Goal: Find specific page/section: Find specific page/section

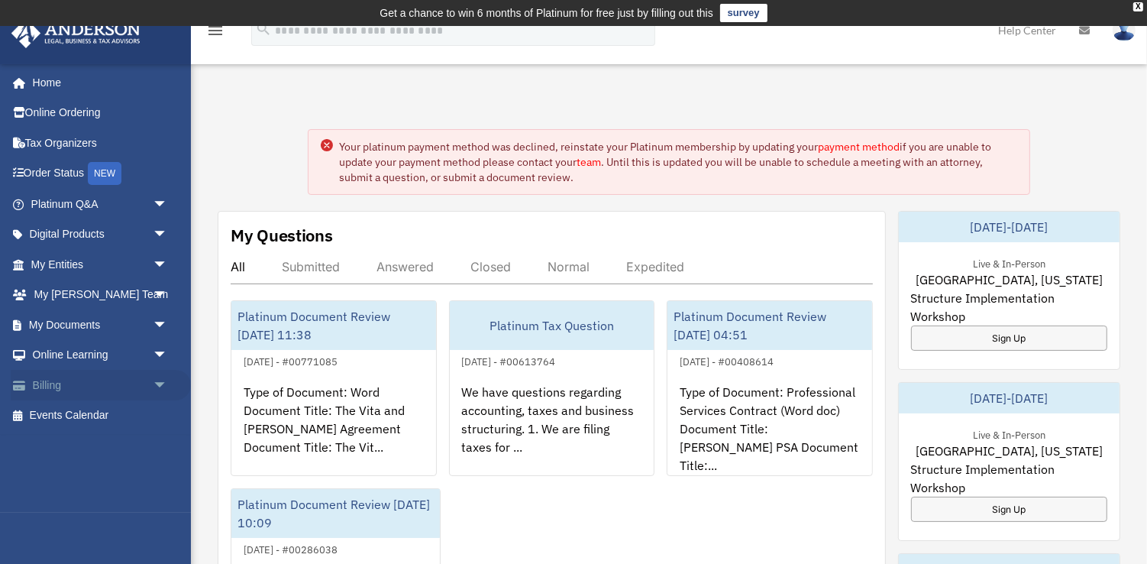
click at [80, 382] on link "Billing arrow_drop_down" at bounding box center [101, 385] width 180 height 31
click at [160, 383] on span "arrow_drop_down" at bounding box center [168, 385] width 31 height 31
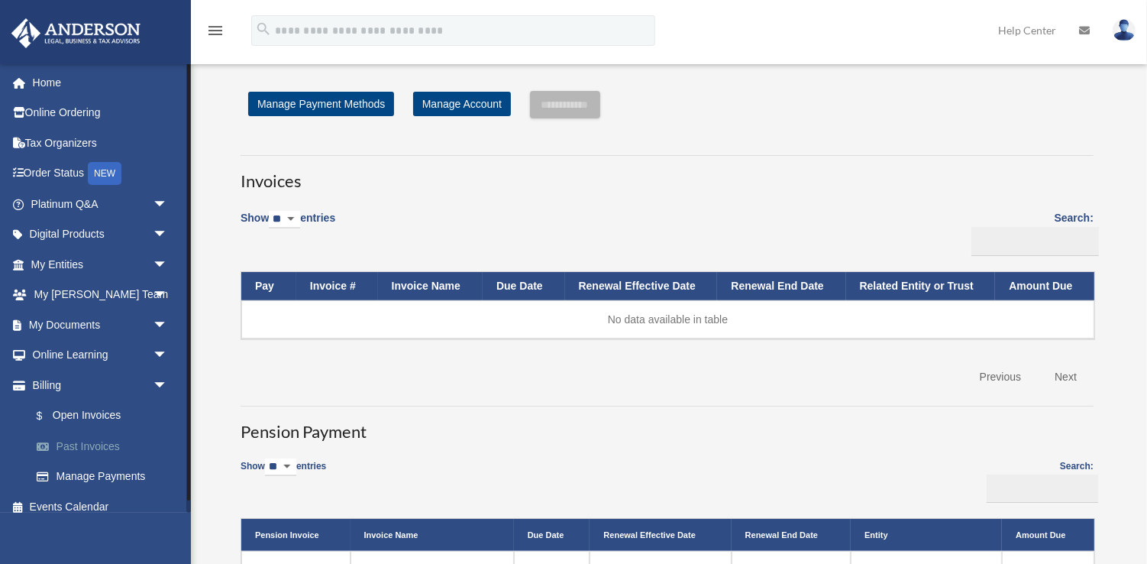
click at [86, 445] on link "Past Invoices" at bounding box center [106, 446] width 170 height 31
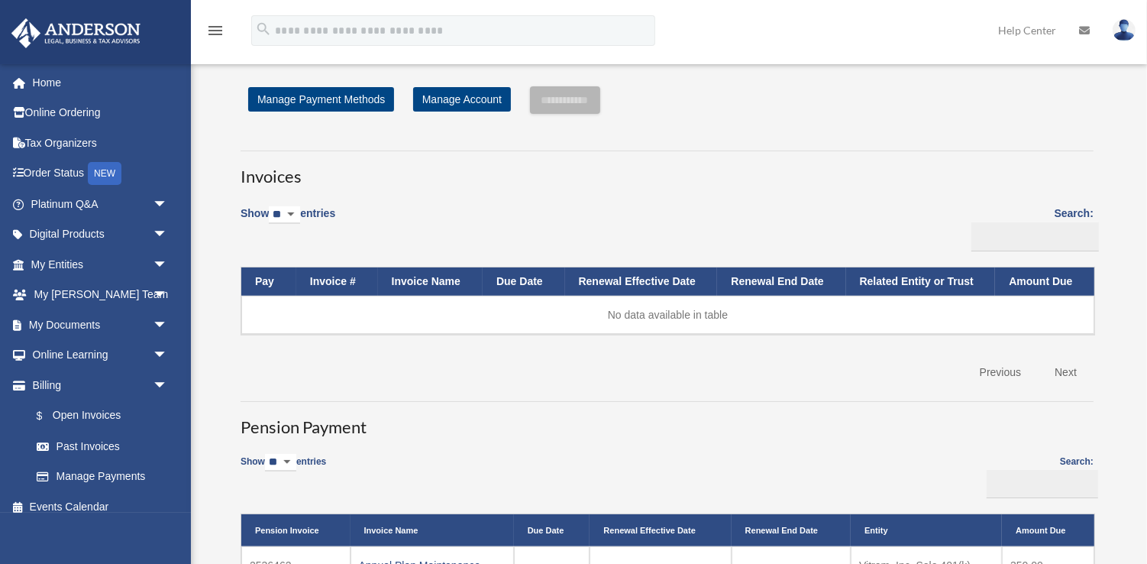
scroll to position [69, 0]
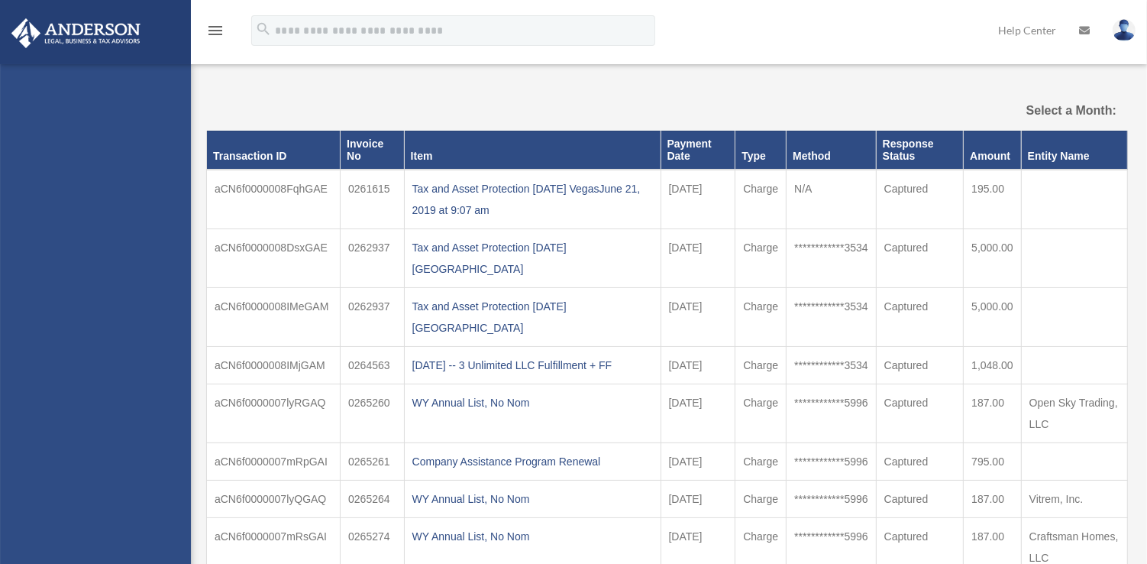
select select
